Goal: Task Accomplishment & Management: Complete application form

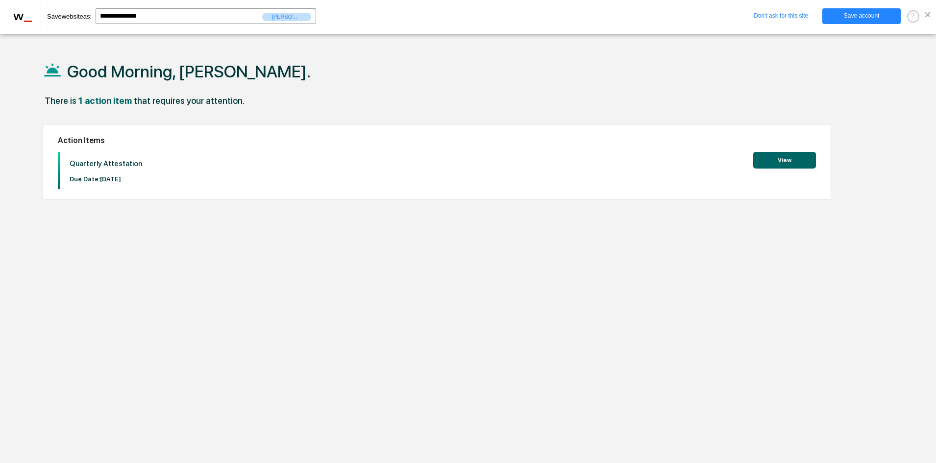
click at [879, 17] on link "Save account" at bounding box center [861, 16] width 78 height 16
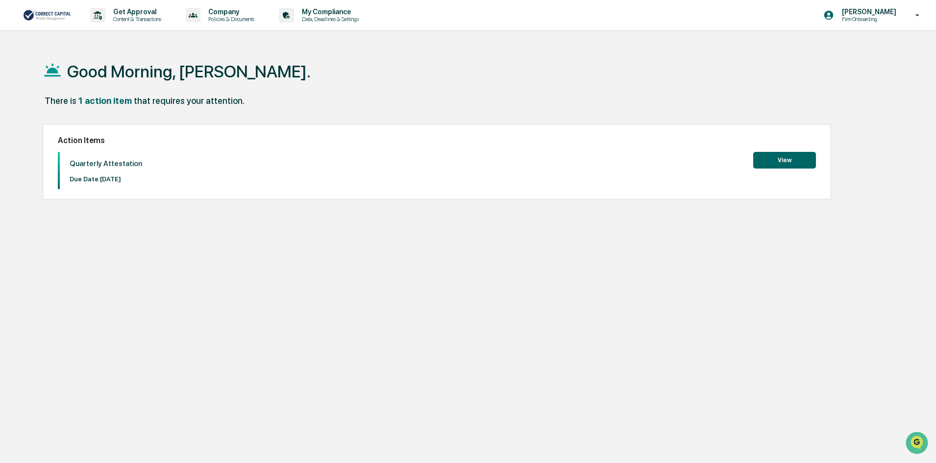
click at [776, 160] on button "View" at bounding box center [784, 160] width 63 height 17
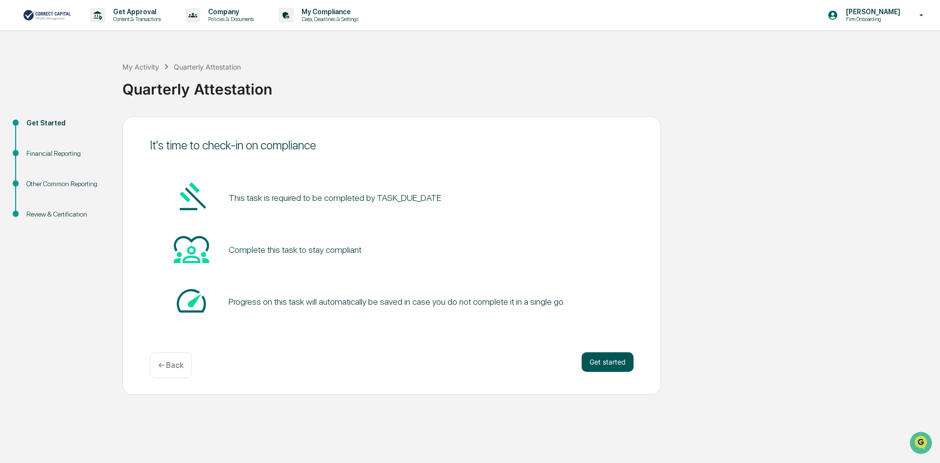
click at [602, 362] on button "Get started" at bounding box center [608, 362] width 52 height 20
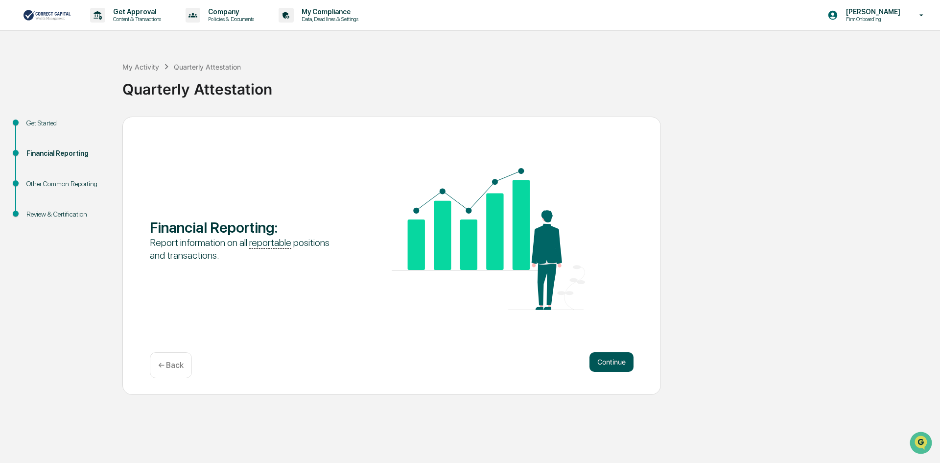
click at [615, 363] on button "Continue" at bounding box center [612, 362] width 44 height 20
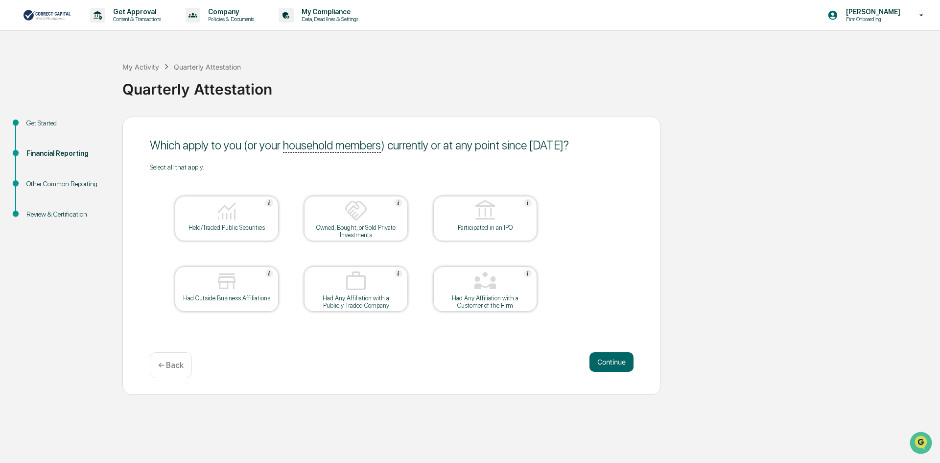
click at [233, 220] on img at bounding box center [227, 211] width 24 height 24
click at [612, 360] on button "Continue" at bounding box center [612, 362] width 44 height 20
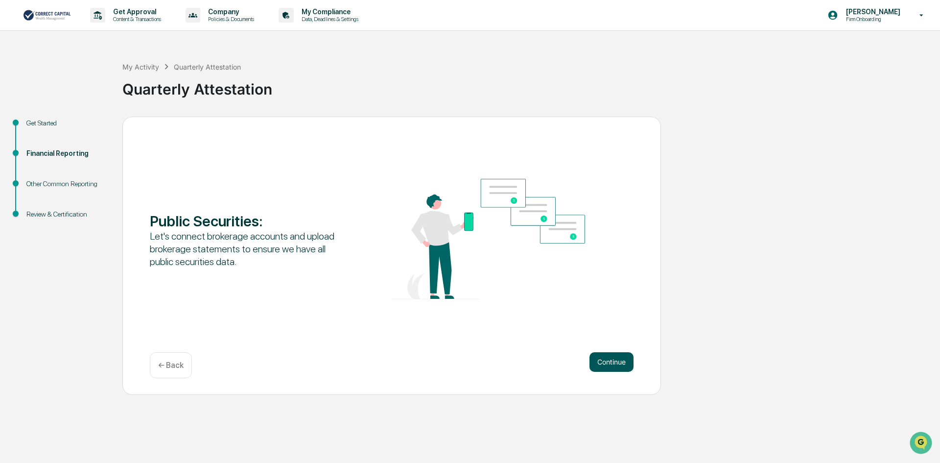
drag, startPoint x: 610, startPoint y: 363, endPoint x: 589, endPoint y: 364, distance: 20.6
click at [575, 365] on div "Continue ← Back" at bounding box center [392, 365] width 484 height 26
click at [605, 363] on button "Continue" at bounding box center [612, 362] width 44 height 20
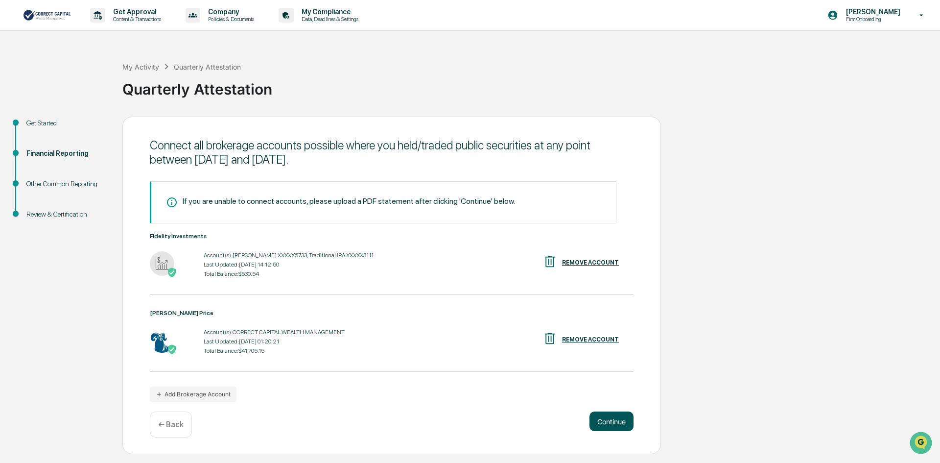
click at [614, 423] on button "Continue" at bounding box center [612, 421] width 44 height 20
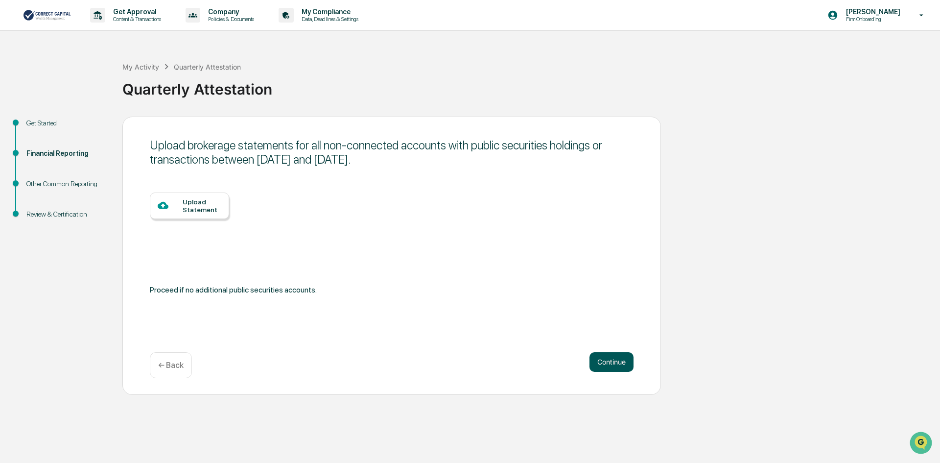
click at [617, 359] on button "Continue" at bounding box center [612, 362] width 44 height 20
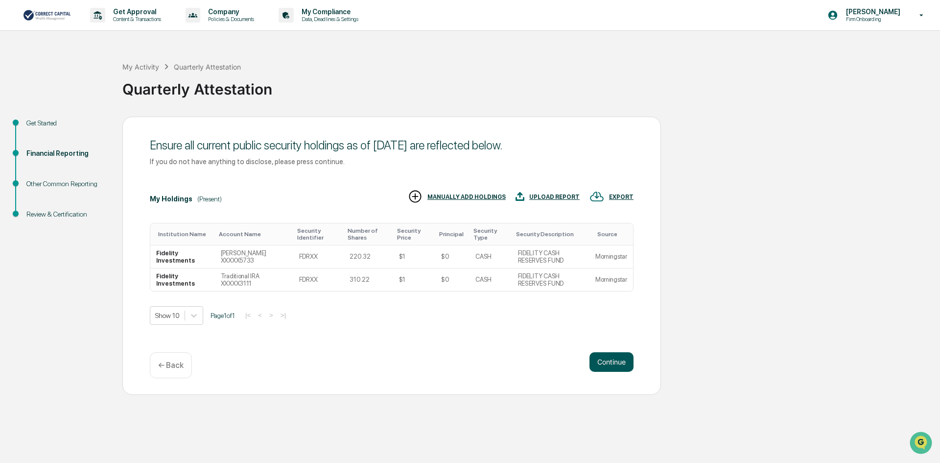
click at [616, 361] on button "Continue" at bounding box center [612, 362] width 44 height 20
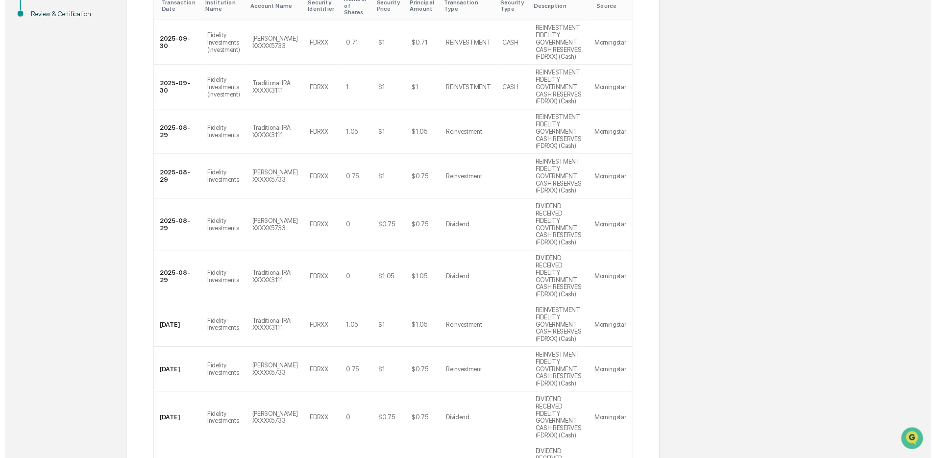
scroll to position [301, 0]
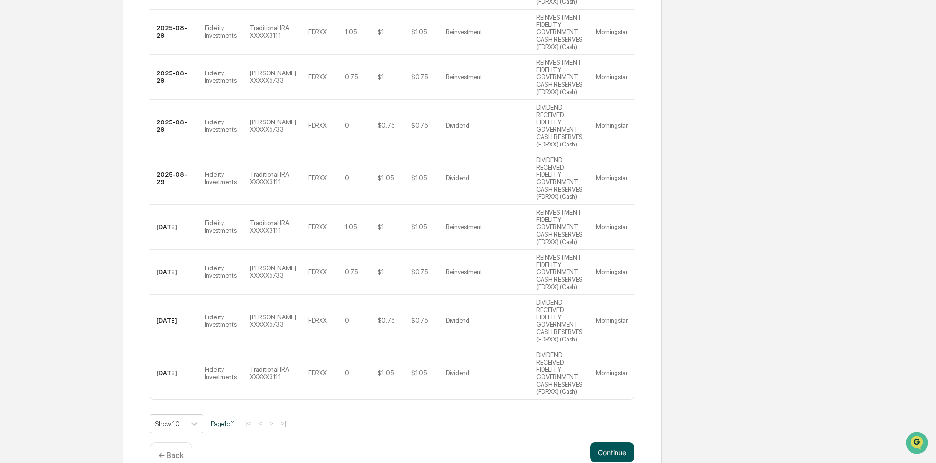
click at [608, 442] on button "Continue" at bounding box center [612, 452] width 44 height 20
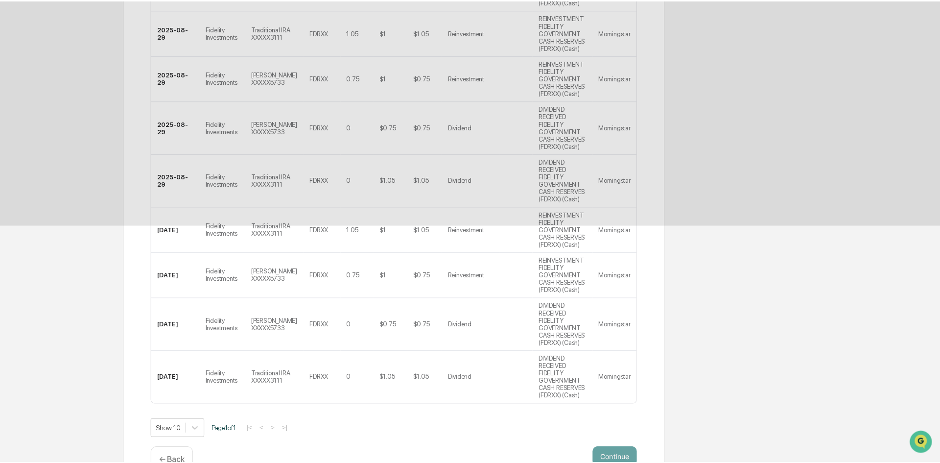
scroll to position [0, 0]
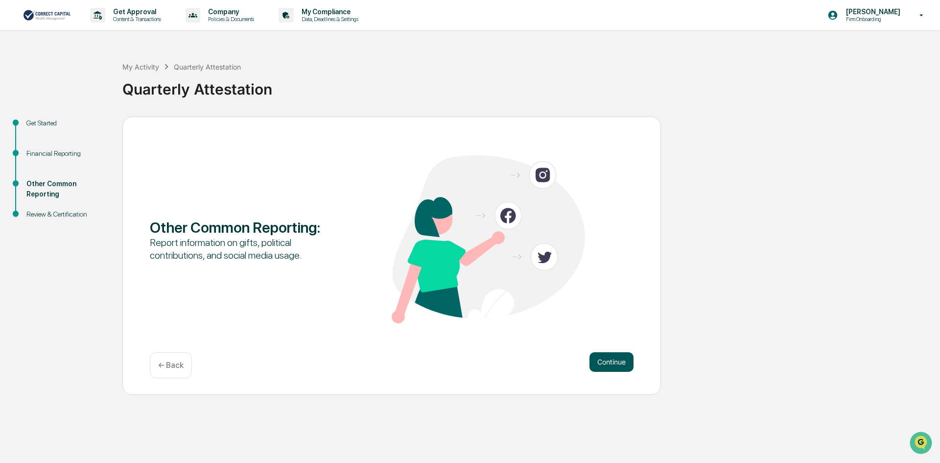
click at [607, 358] on button "Continue" at bounding box center [612, 362] width 44 height 20
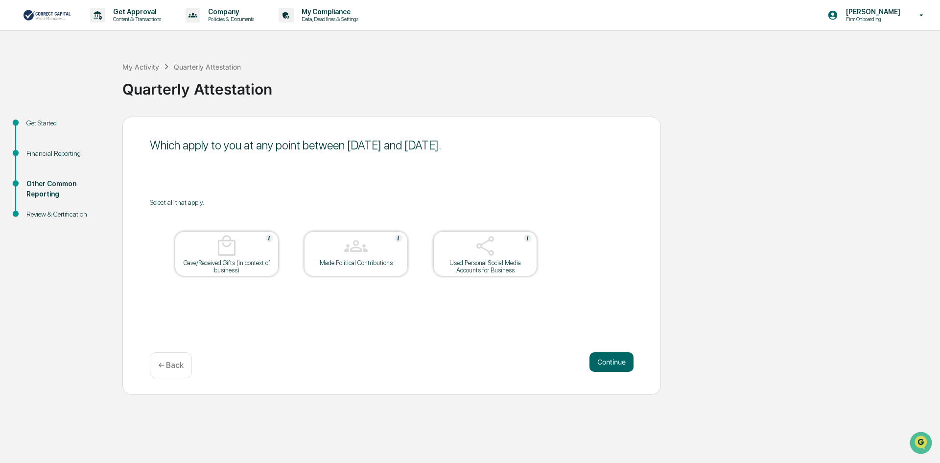
click at [607, 358] on button "Continue" at bounding box center [612, 362] width 44 height 20
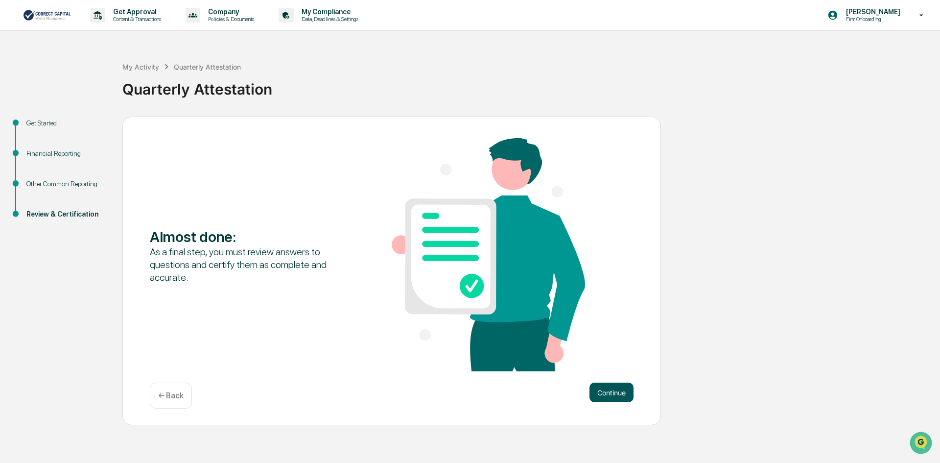
click at [616, 395] on button "Continue" at bounding box center [612, 393] width 44 height 20
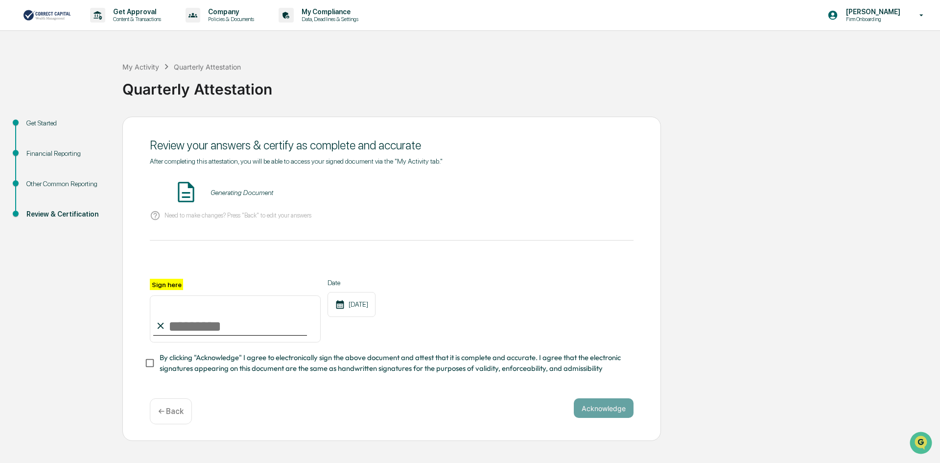
click at [244, 325] on input "Sign here" at bounding box center [235, 318] width 171 height 47
type input "**********"
click at [267, 402] on div "Acknowledge ← Back" at bounding box center [392, 411] width 484 height 26
click at [589, 410] on button "Acknowledge" at bounding box center [604, 408] width 60 height 20
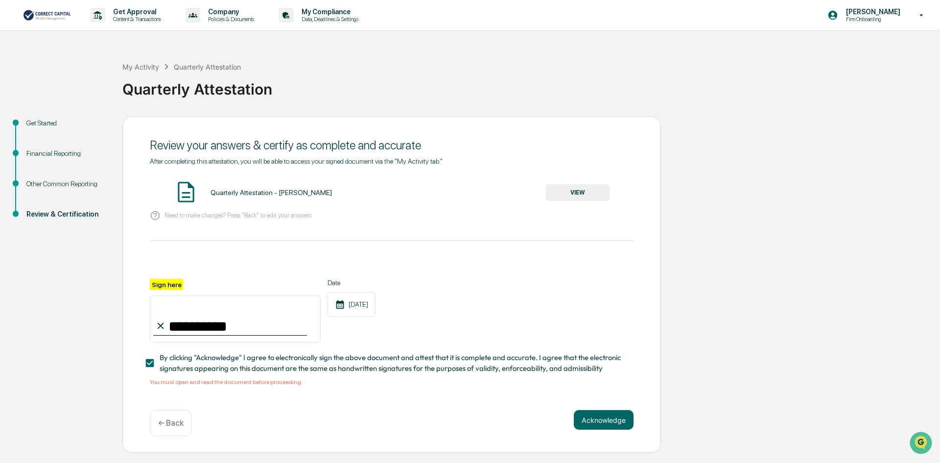
click at [594, 193] on button "VIEW" at bounding box center [578, 192] width 64 height 17
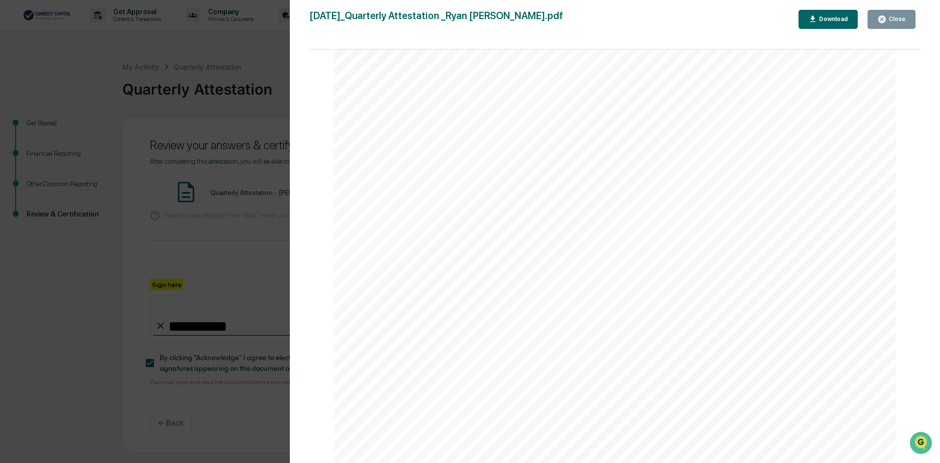
scroll to position [2886, 0]
click at [899, 22] on div "Close" at bounding box center [896, 19] width 19 height 7
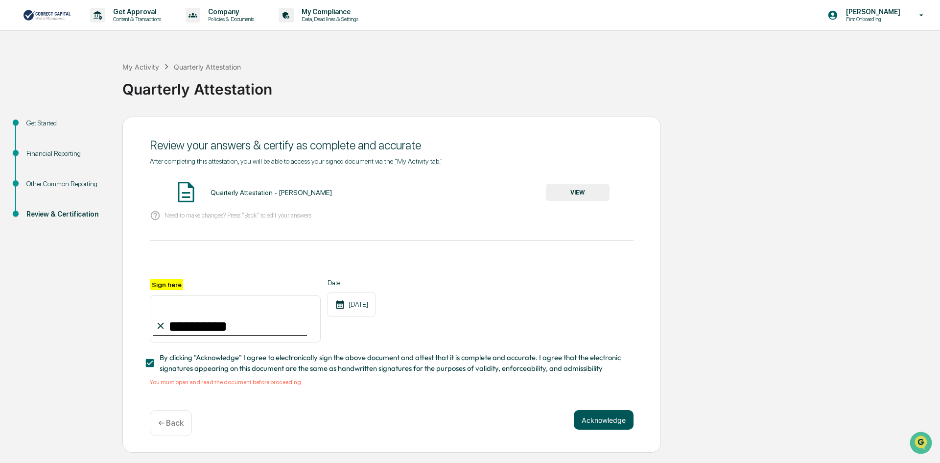
click at [612, 426] on button "Acknowledge" at bounding box center [604, 420] width 60 height 20
